Goal: Find specific page/section: Find specific page/section

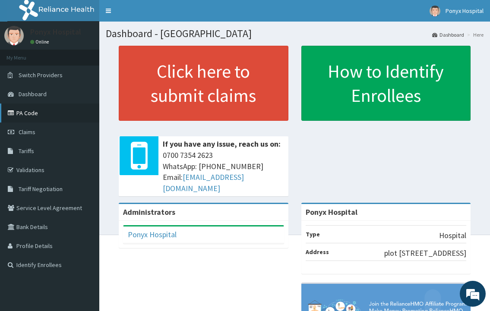
click at [32, 113] on link "PA Code" at bounding box center [49, 113] width 99 height 19
click at [25, 110] on link "PA Code" at bounding box center [49, 113] width 99 height 19
